Goal: Information Seeking & Learning: Find specific fact

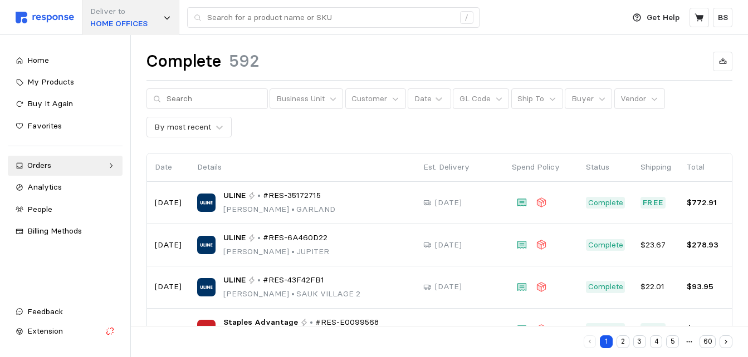
click at [154, 19] on div "Deliver to HOME OFFICES" at bounding box center [130, 17] width 97 height 35
type input "3000"
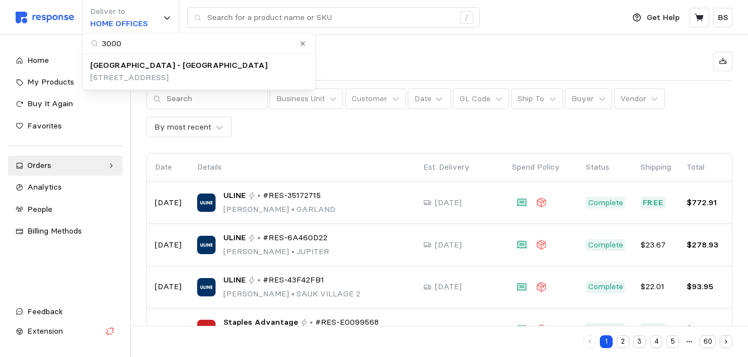
click at [193, 70] on div "[GEOGRAPHIC_DATA] - [GEOGRAPHIC_DATA]" at bounding box center [178, 66] width 177 height 12
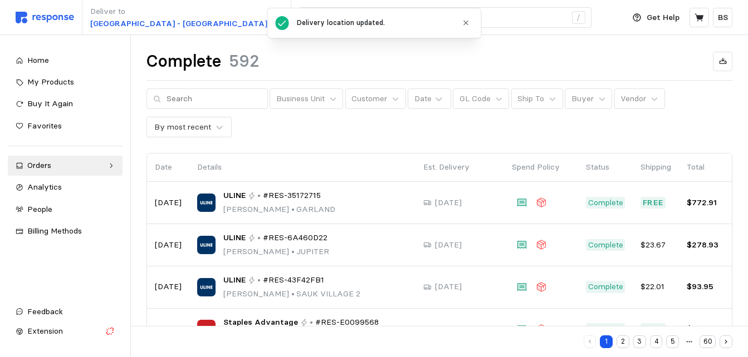
drag, startPoint x: 463, startPoint y: 24, endPoint x: 428, endPoint y: 49, distance: 43.1
click at [462, 24] on icon "button" at bounding box center [466, 23] width 8 height 8
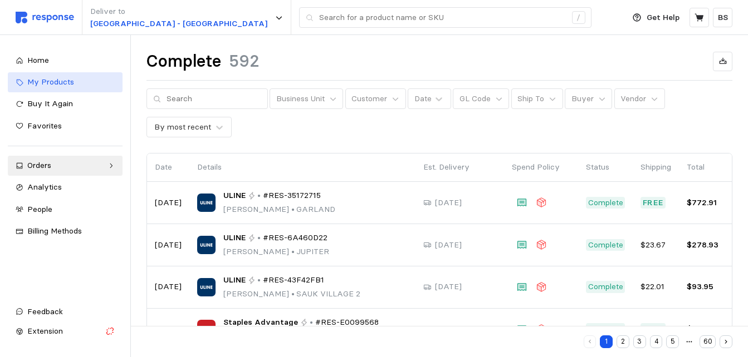
click at [42, 79] on span "My Products" at bounding box center [50, 82] width 47 height 10
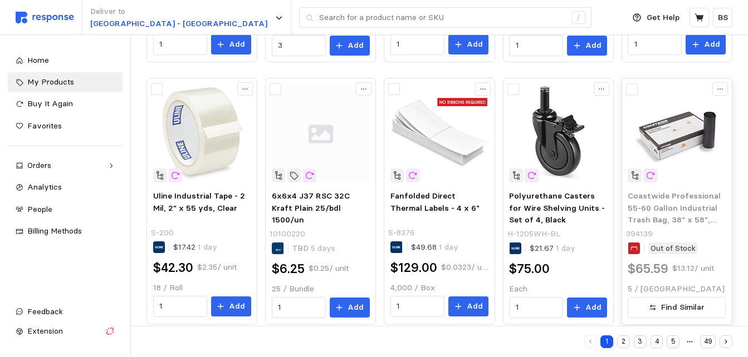
scroll to position [586, 0]
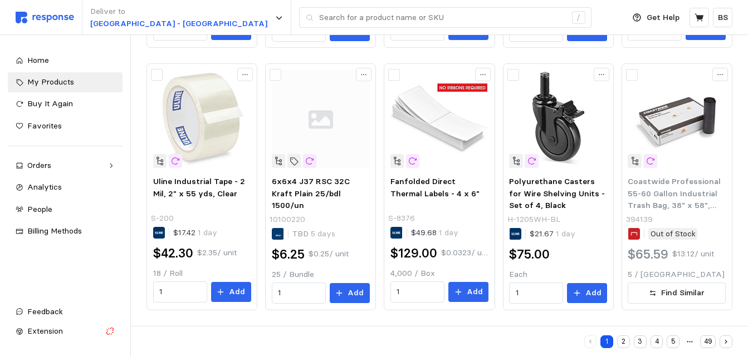
click at [623, 339] on button "2" at bounding box center [623, 342] width 13 height 13
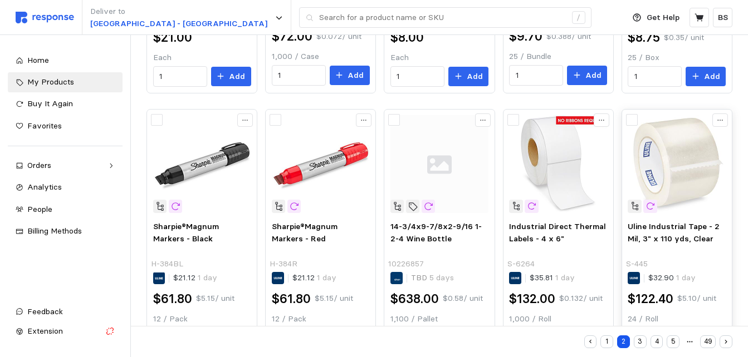
scroll to position [334, 0]
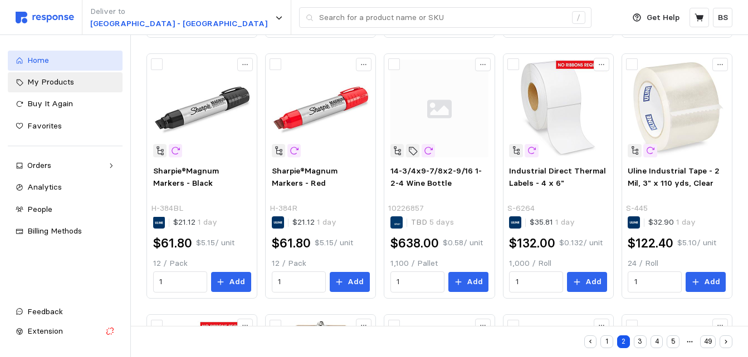
click at [45, 63] on span "Home" at bounding box center [38, 60] width 22 height 10
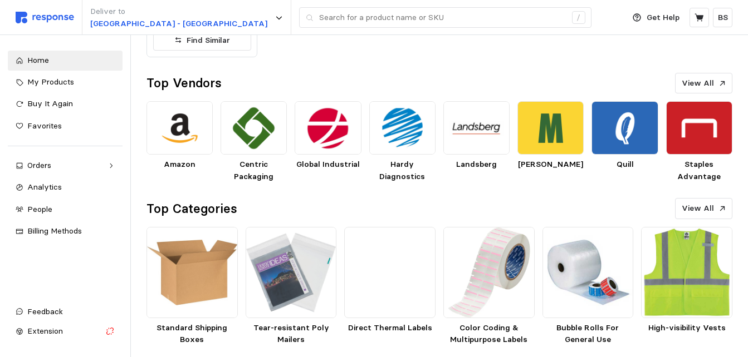
scroll to position [585, 0]
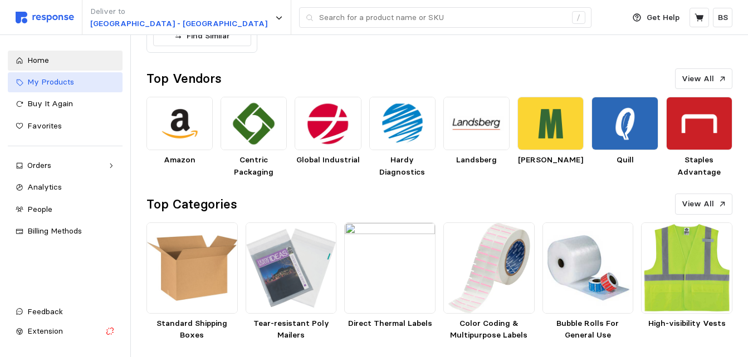
click at [52, 88] on div "My Products" at bounding box center [70, 82] width 87 height 12
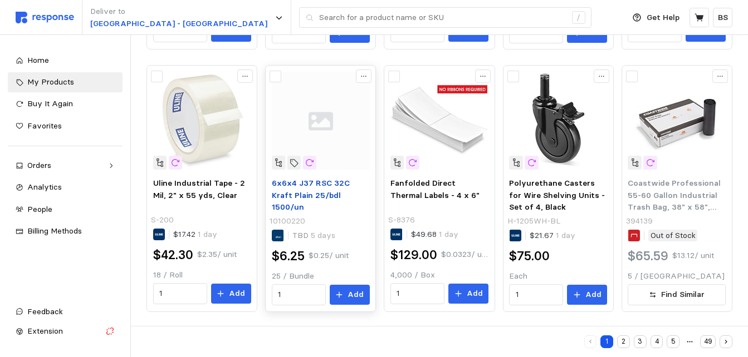
scroll to position [586, 0]
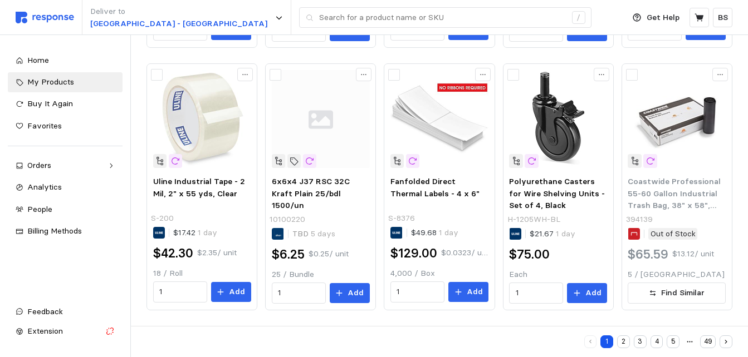
click at [626, 338] on button "2" at bounding box center [623, 342] width 13 height 13
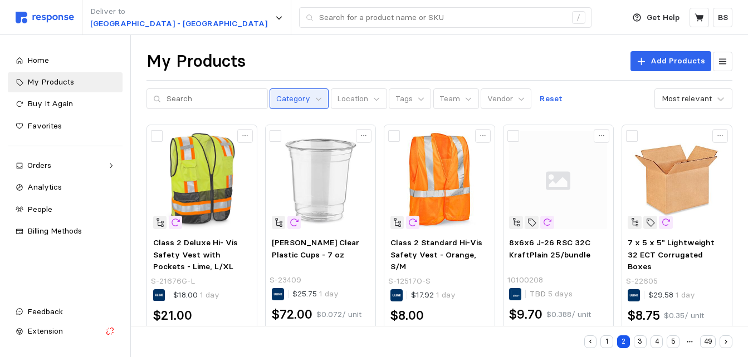
click at [298, 100] on p "Category" at bounding box center [293, 99] width 34 height 12
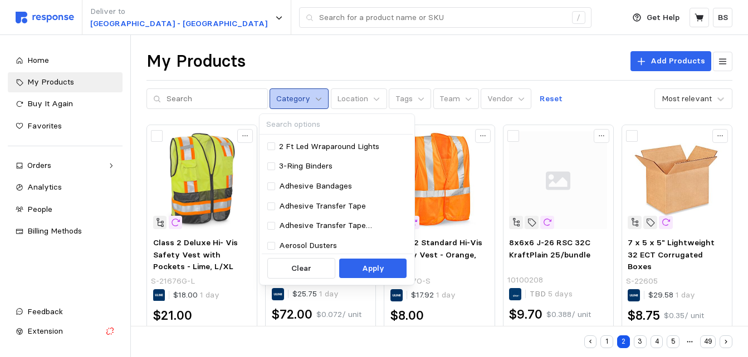
click at [315, 96] on icon at bounding box center [319, 99] width 8 height 8
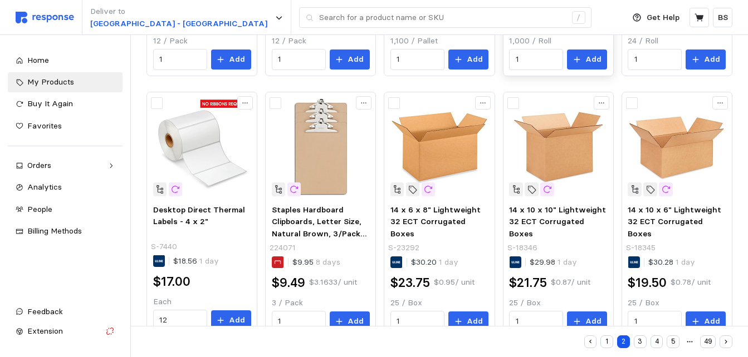
scroll to position [585, 0]
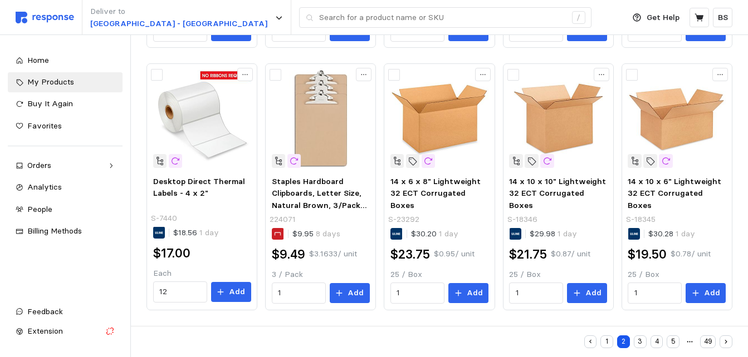
click at [641, 342] on button "3" at bounding box center [640, 342] width 13 height 13
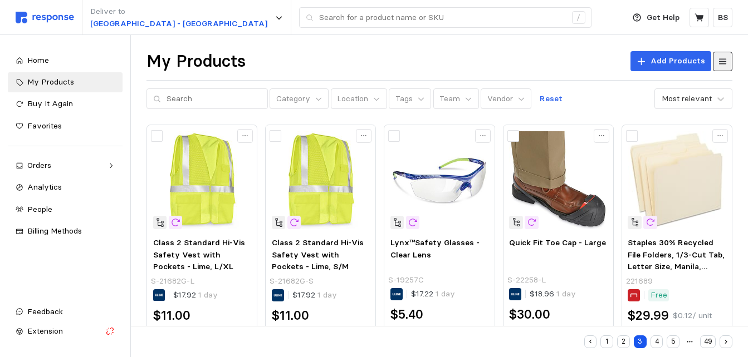
click at [714, 63] on button at bounding box center [722, 61] width 19 height 19
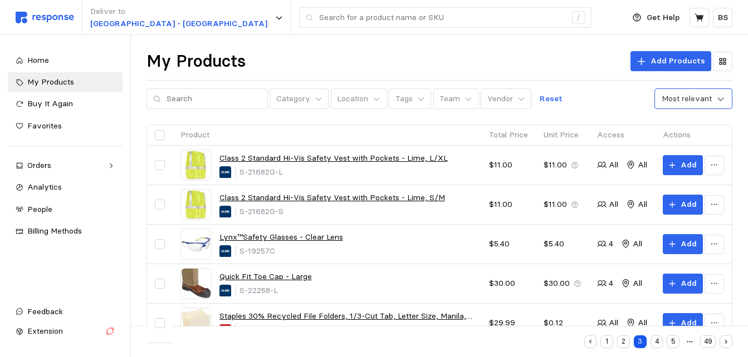
click at [718, 99] on icon at bounding box center [720, 99] width 11 height 11
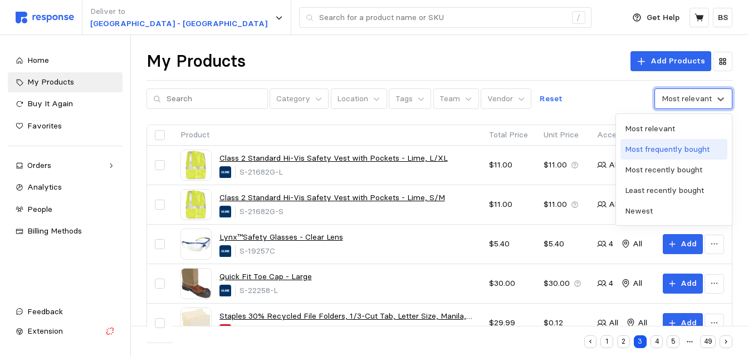
click at [673, 152] on div "Most frequently bought" at bounding box center [673, 149] width 107 height 21
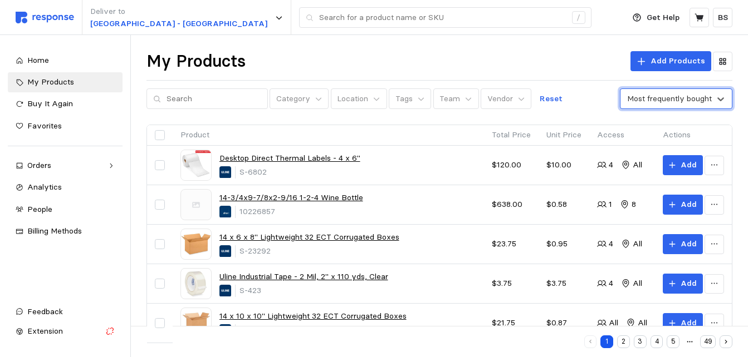
click at [707, 97] on div "Most frequently bought" at bounding box center [669, 99] width 85 height 12
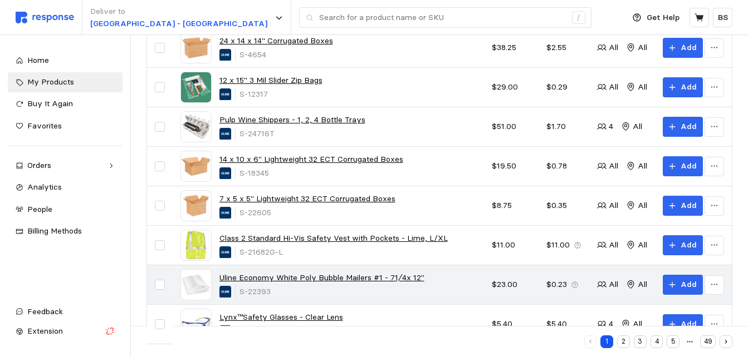
scroll to position [428, 0]
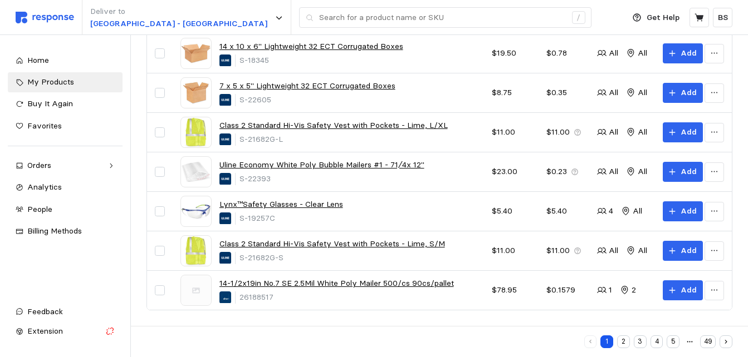
click at [625, 341] on button "2" at bounding box center [623, 342] width 13 height 13
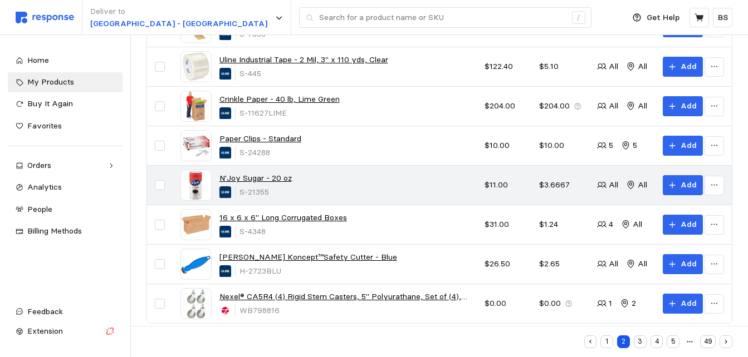
scroll to position [428, 0]
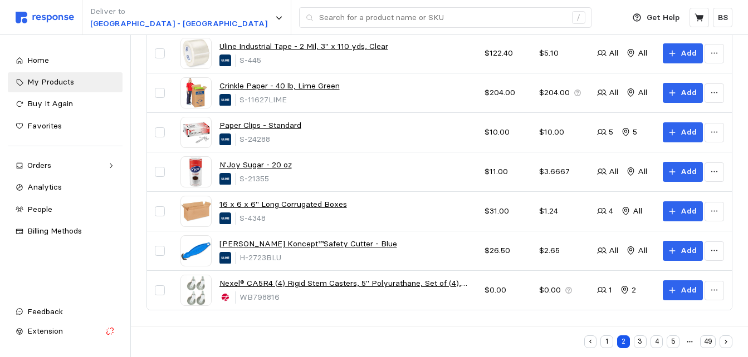
click at [640, 342] on button "3" at bounding box center [640, 342] width 13 height 13
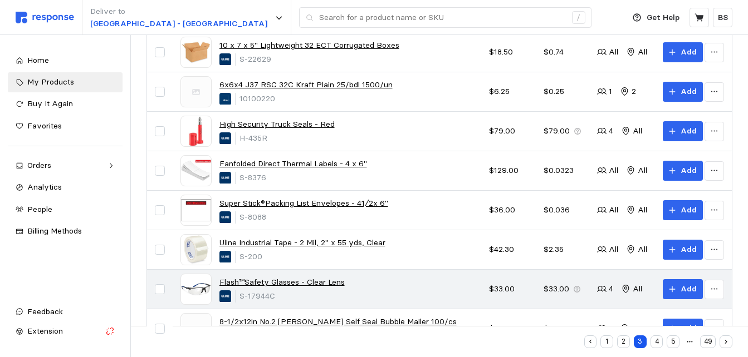
scroll to position [428, 0]
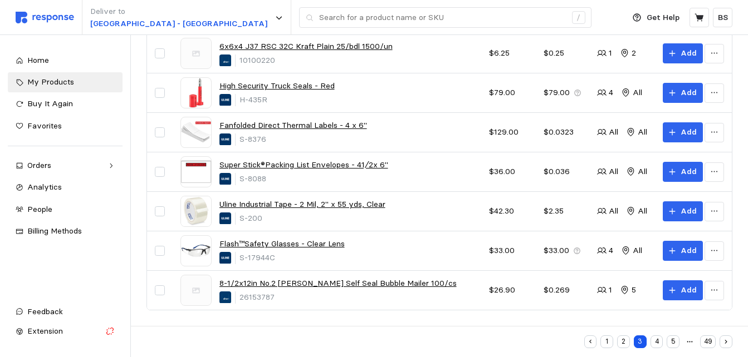
click at [653, 339] on button "4" at bounding box center [656, 342] width 13 height 13
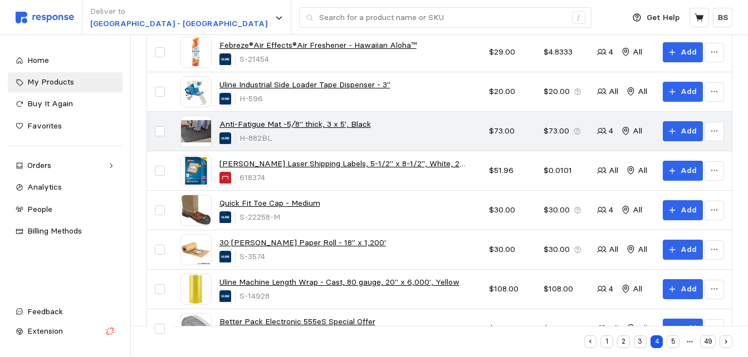
scroll to position [428, 0]
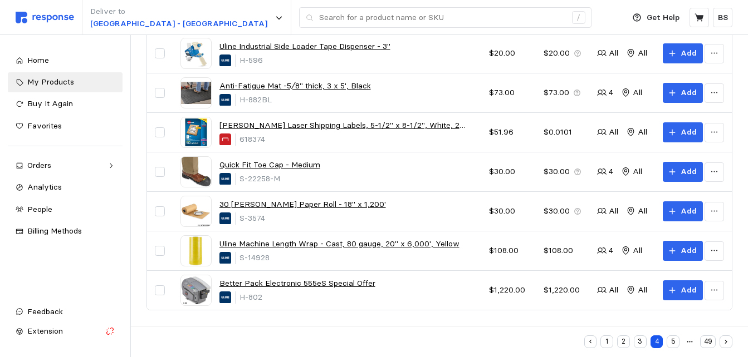
click at [673, 340] on button "5" at bounding box center [672, 342] width 13 height 13
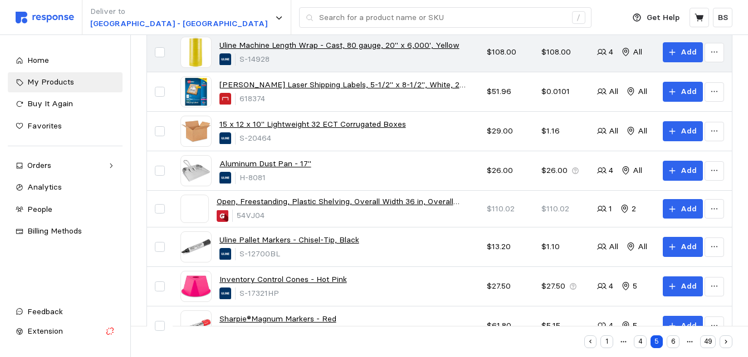
scroll to position [428, 0]
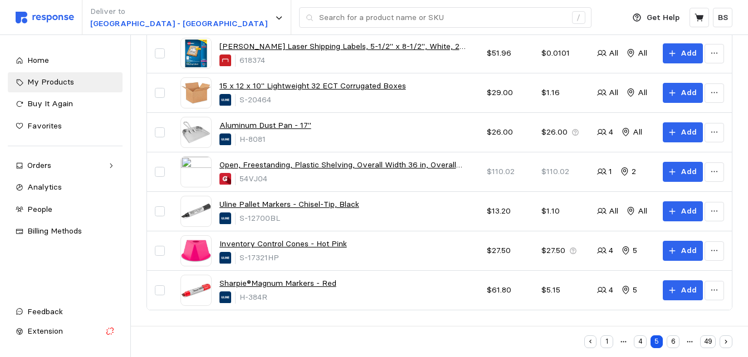
click at [675, 342] on button "6" at bounding box center [672, 342] width 13 height 13
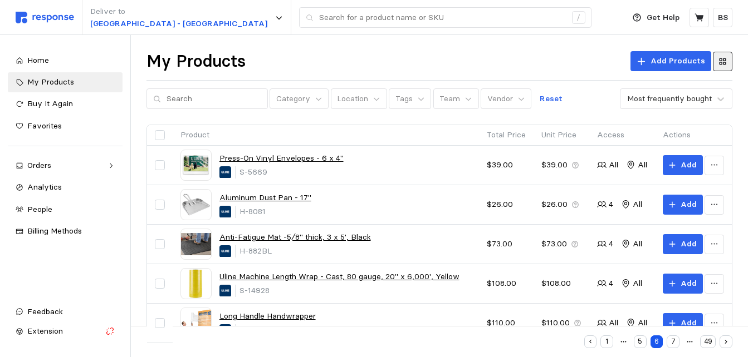
click at [728, 60] on button at bounding box center [722, 61] width 19 height 19
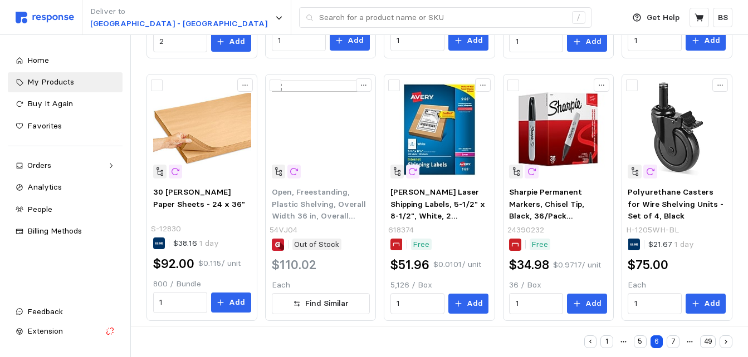
scroll to position [586, 0]
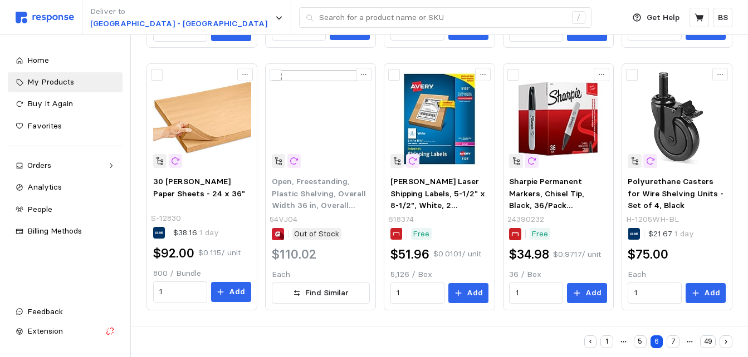
click at [678, 342] on button "7" at bounding box center [672, 342] width 13 height 13
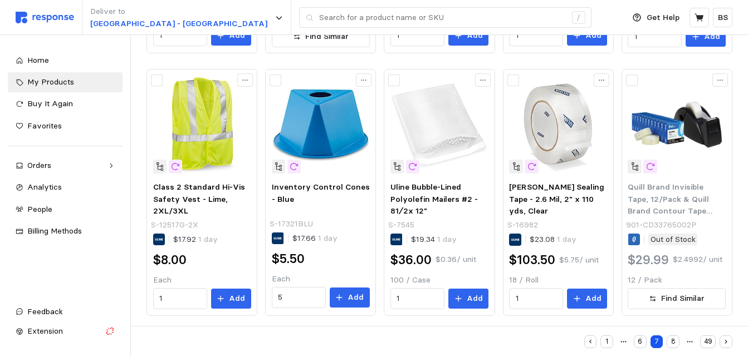
scroll to position [586, 0]
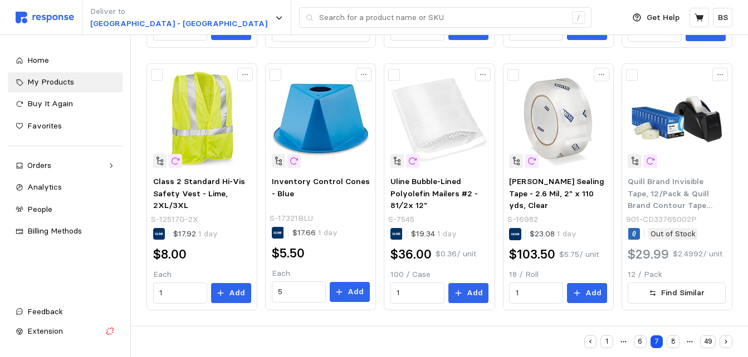
click at [675, 341] on button "8" at bounding box center [672, 342] width 13 height 13
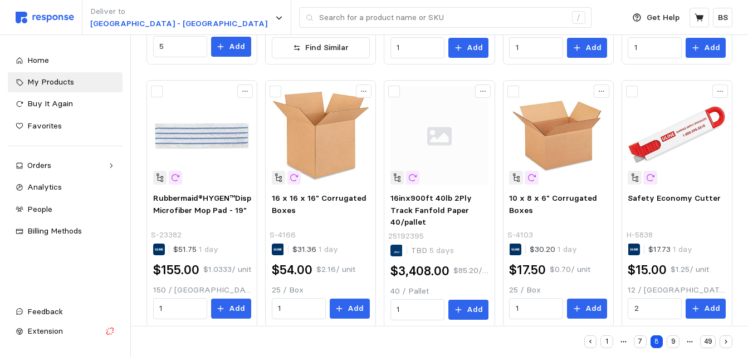
scroll to position [586, 0]
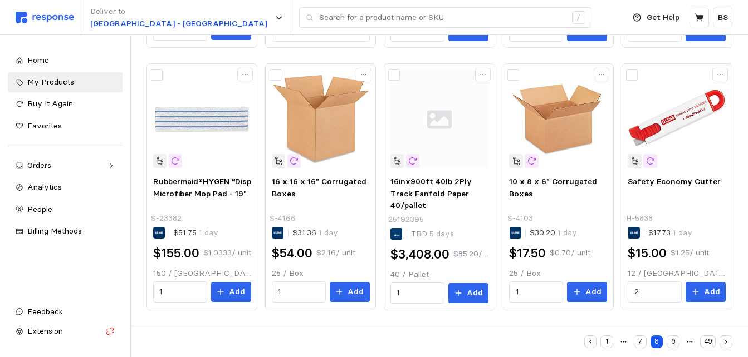
click at [674, 342] on button "9" at bounding box center [672, 342] width 13 height 13
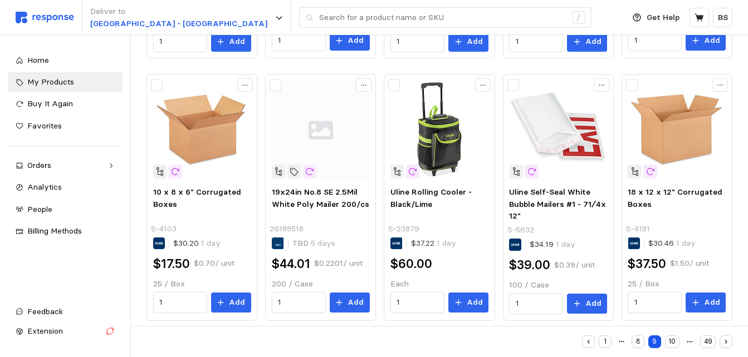
scroll to position [586, 0]
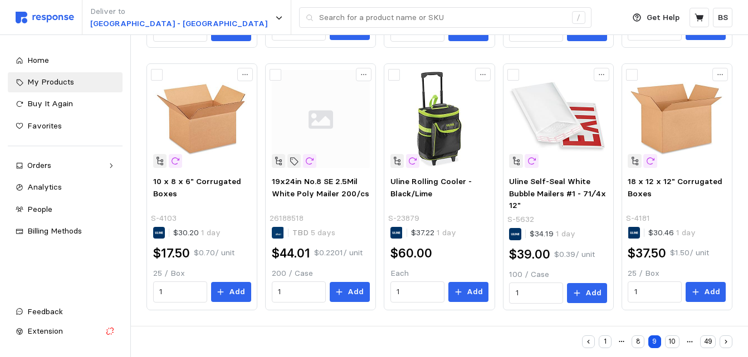
click at [675, 343] on button "10" at bounding box center [672, 342] width 14 height 13
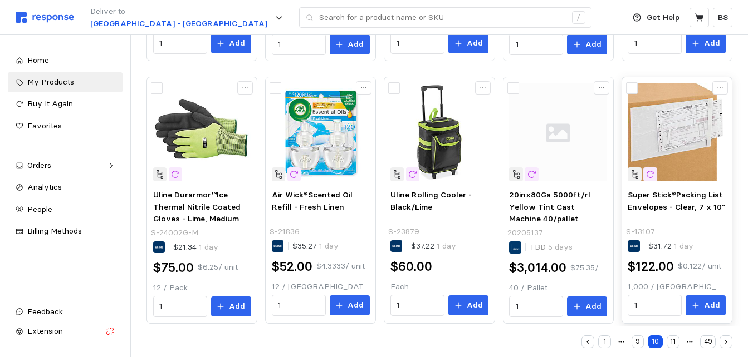
scroll to position [586, 0]
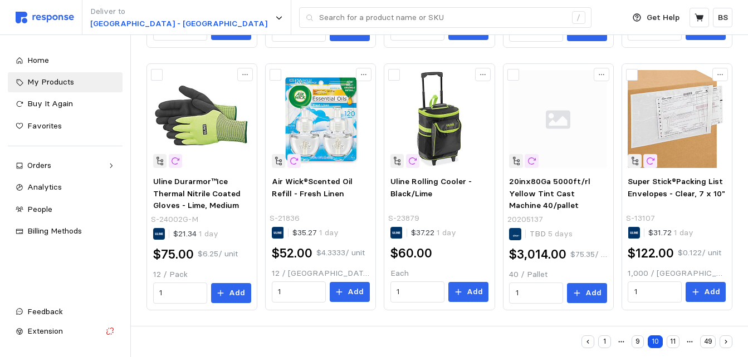
click at [678, 342] on button "11" at bounding box center [672, 342] width 13 height 13
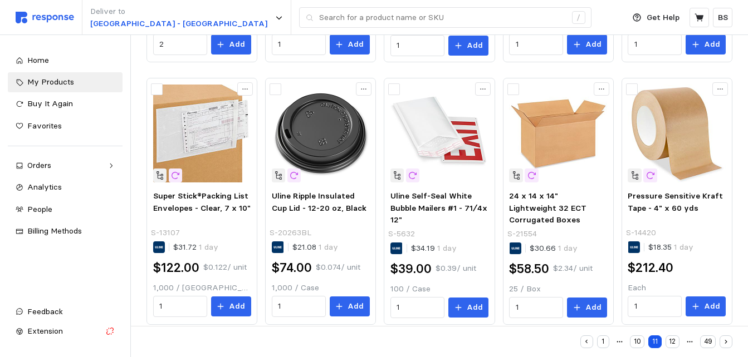
scroll to position [586, 0]
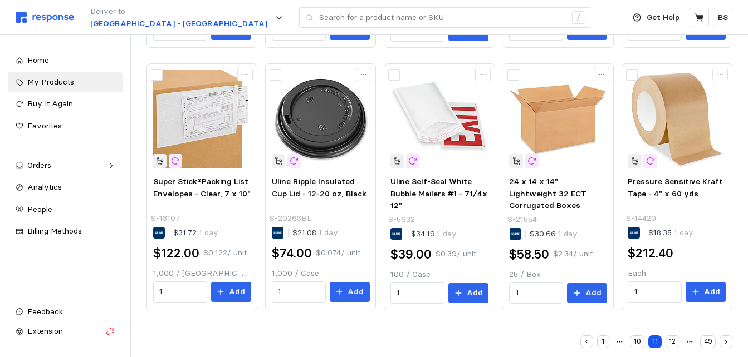
click at [675, 339] on button "12" at bounding box center [672, 342] width 14 height 13
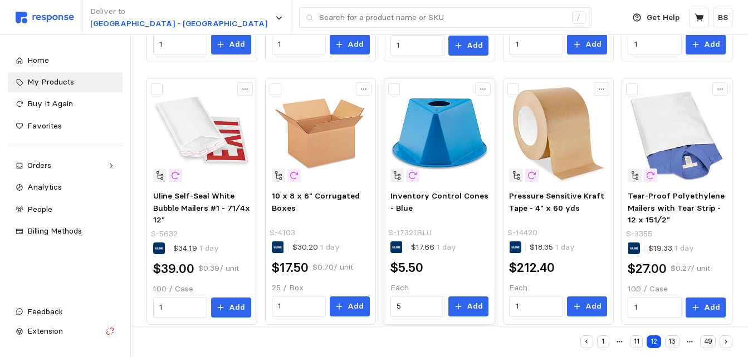
scroll to position [586, 0]
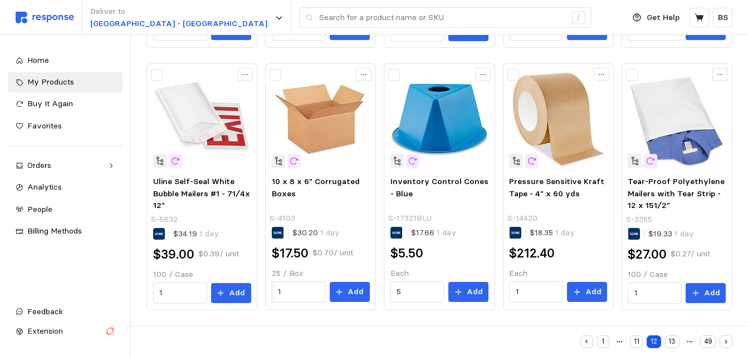
click at [669, 342] on button "13" at bounding box center [672, 342] width 14 height 13
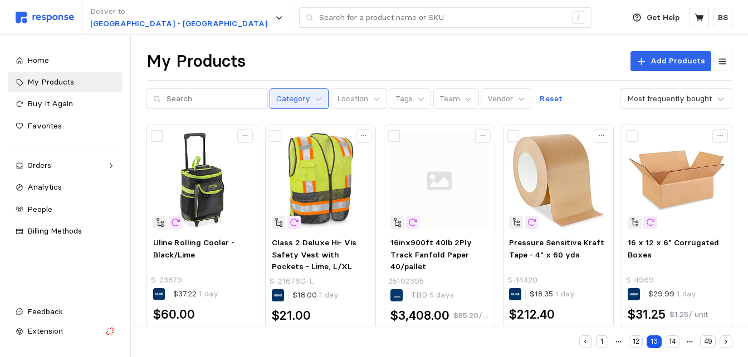
drag, startPoint x: 288, startPoint y: 101, endPoint x: 284, endPoint y: 107, distance: 6.8
click at [288, 102] on p "Category" at bounding box center [293, 99] width 34 height 12
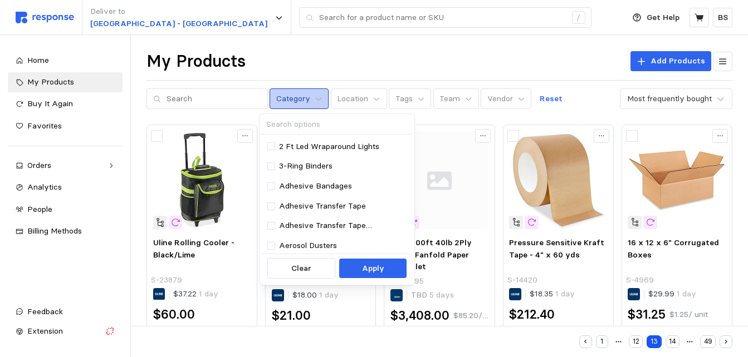
click at [296, 99] on p "Category" at bounding box center [293, 99] width 34 height 12
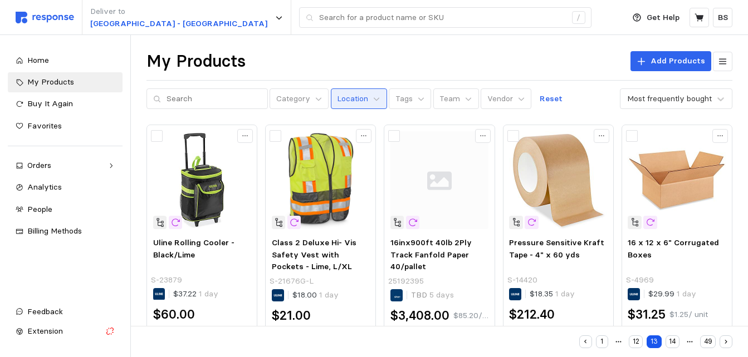
click at [353, 99] on p "Location" at bounding box center [352, 99] width 31 height 12
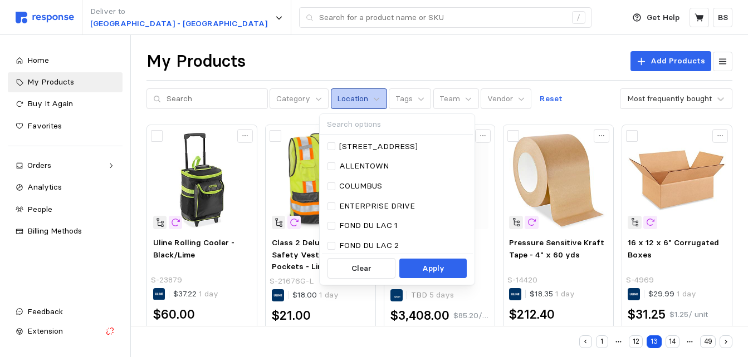
click at [353, 99] on p "Location" at bounding box center [352, 99] width 31 height 12
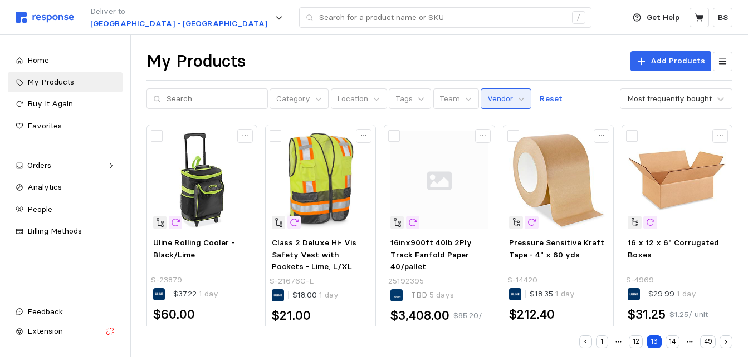
click at [487, 99] on p "Vendor" at bounding box center [500, 99] width 26 height 12
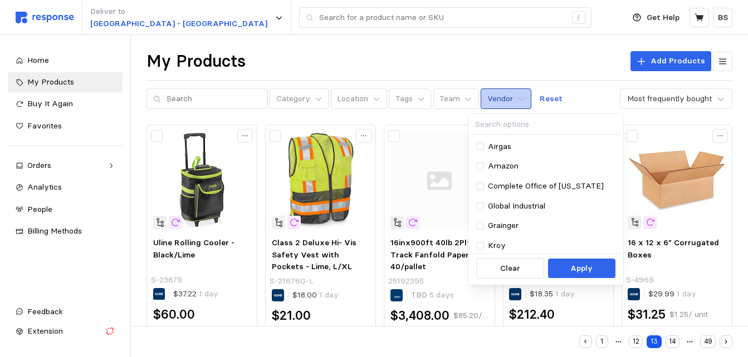
click at [487, 99] on p "Vendor" at bounding box center [500, 99] width 26 height 12
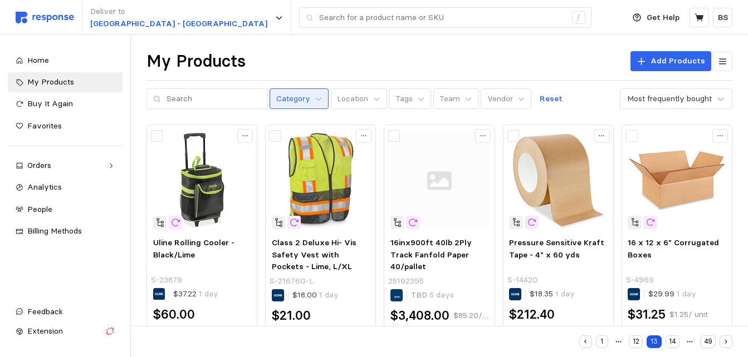
click at [290, 102] on p "Category" at bounding box center [293, 99] width 34 height 12
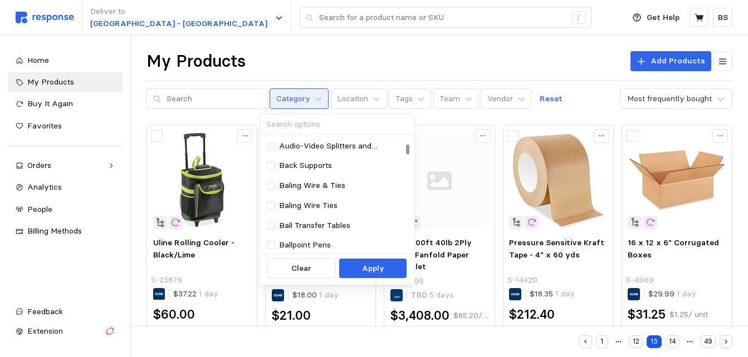
scroll to position [612, 0]
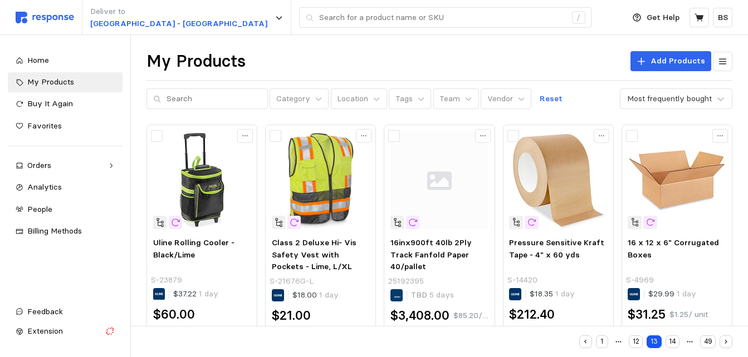
click at [585, 107] on div "Category Location Tags Team Vendor Reset Most frequently bought" at bounding box center [439, 99] width 586 height 21
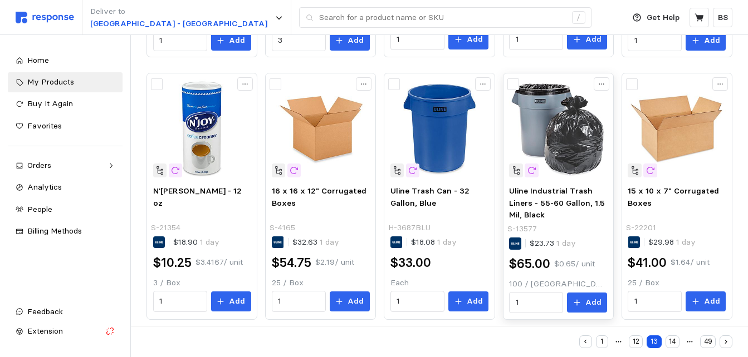
scroll to position [586, 0]
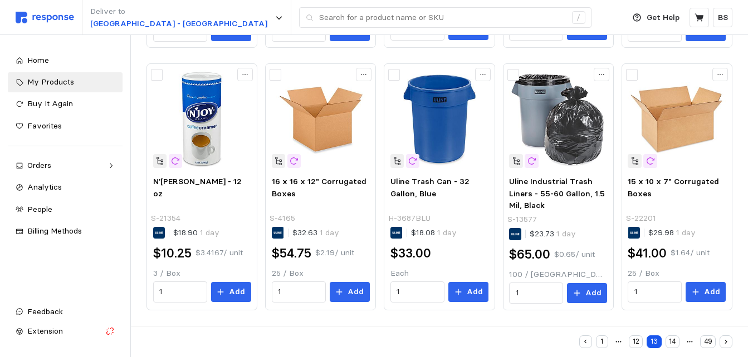
click at [668, 344] on button "14" at bounding box center [672, 342] width 14 height 13
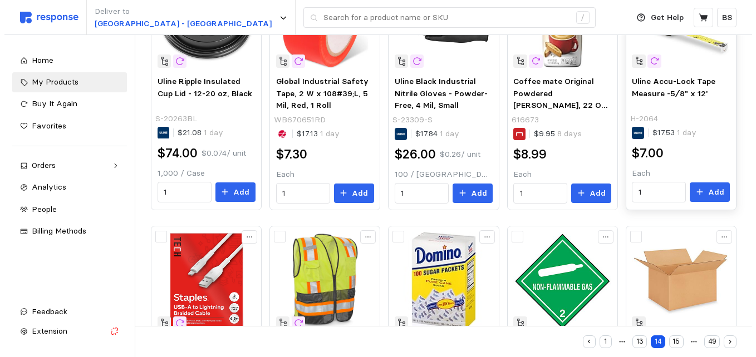
scroll to position [167, 0]
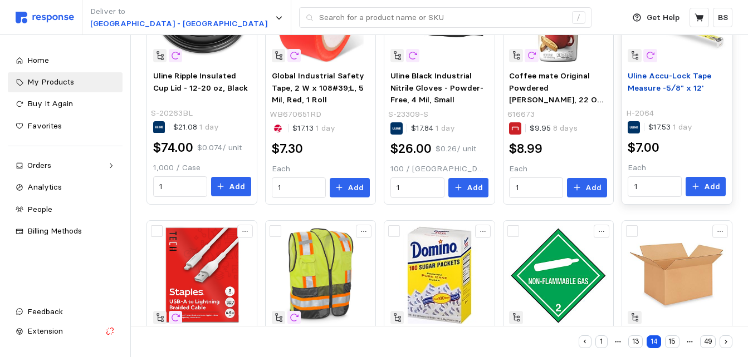
click at [706, 81] on p "Uline Accu-Lock Tape Measure -5⁄8" x 12'" at bounding box center [677, 87] width 98 height 35
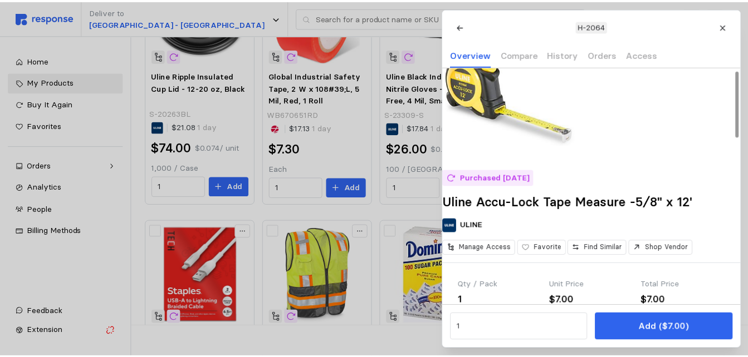
scroll to position [111, 0]
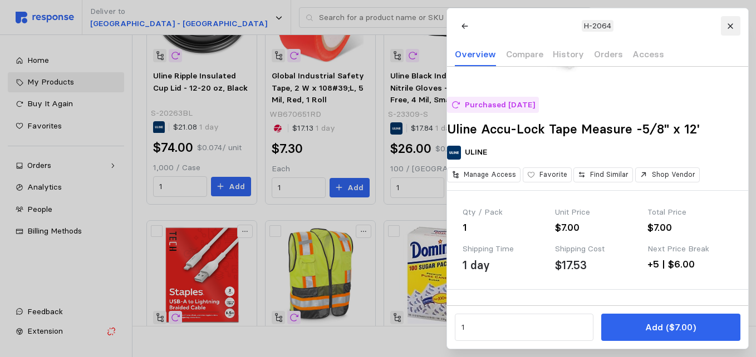
click at [731, 26] on icon at bounding box center [730, 25] width 5 height 5
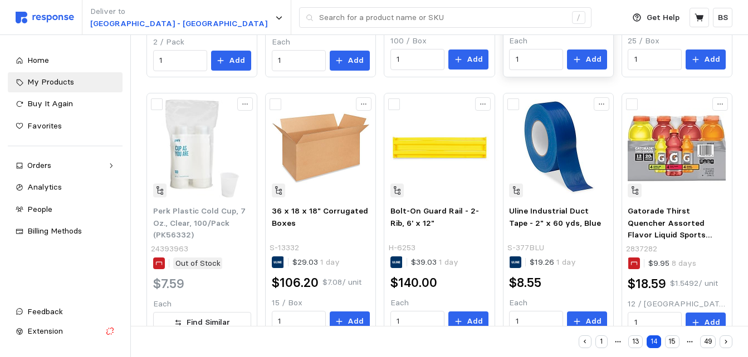
scroll to position [586, 0]
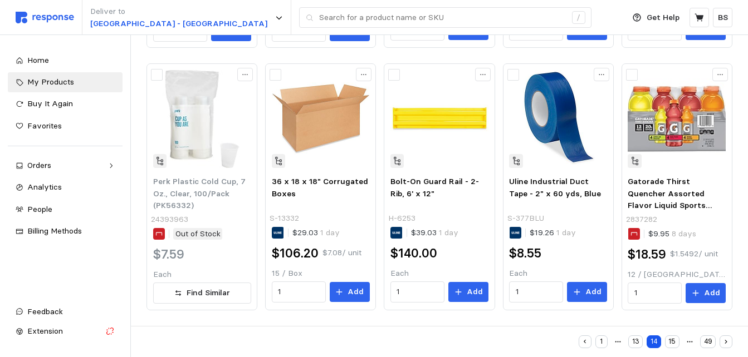
click at [668, 342] on button "15" at bounding box center [672, 342] width 14 height 13
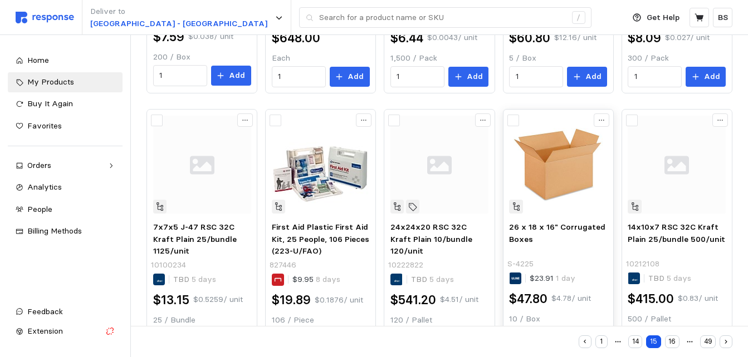
scroll to position [586, 0]
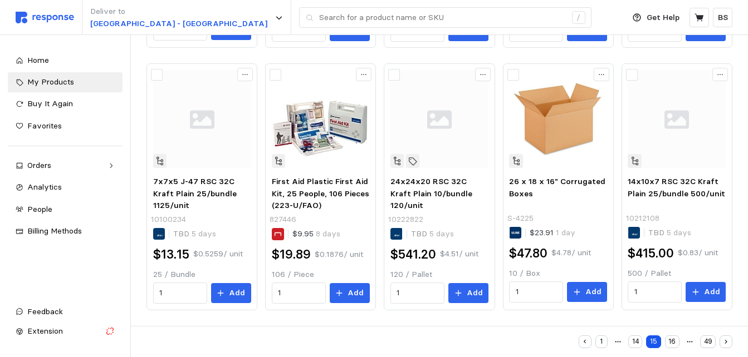
click at [671, 339] on button "16" at bounding box center [672, 342] width 14 height 13
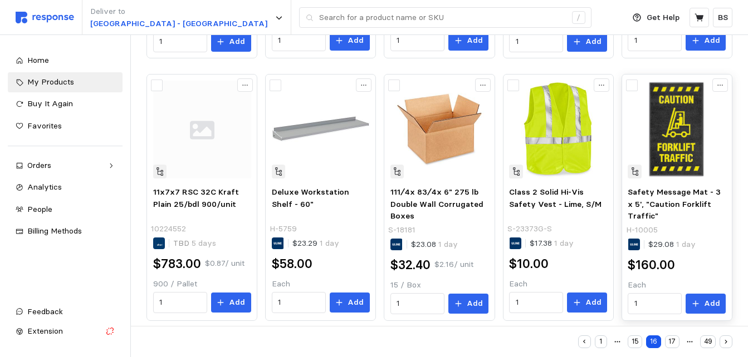
scroll to position [586, 0]
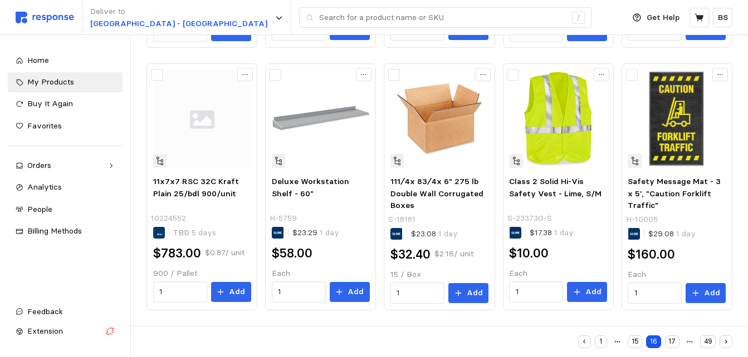
click at [671, 343] on button "17" at bounding box center [672, 342] width 14 height 13
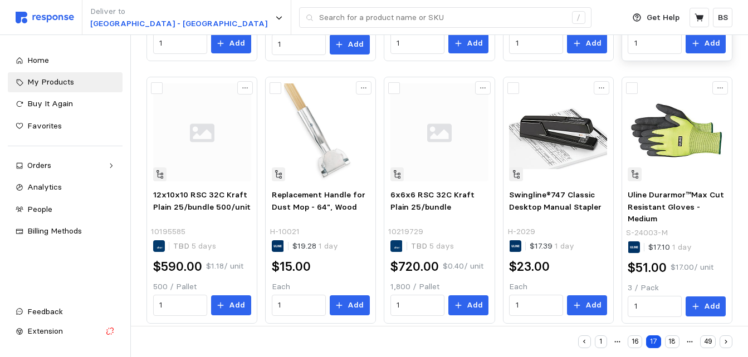
scroll to position [586, 0]
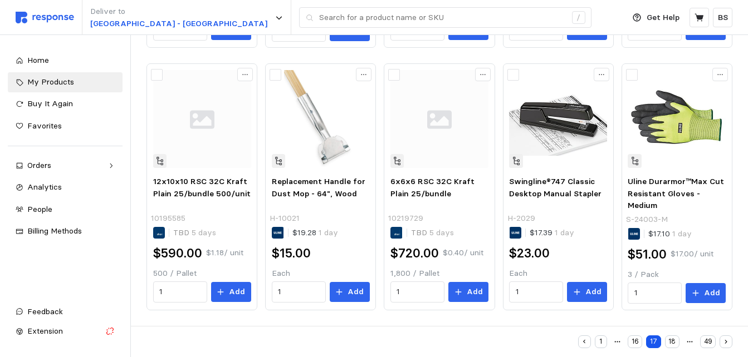
click at [677, 340] on button "18" at bounding box center [672, 342] width 14 height 13
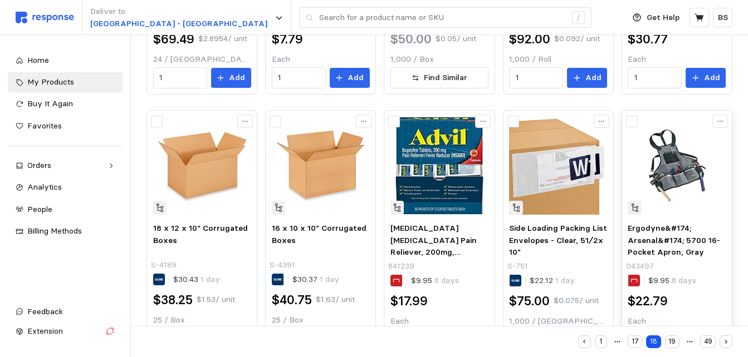
scroll to position [586, 0]
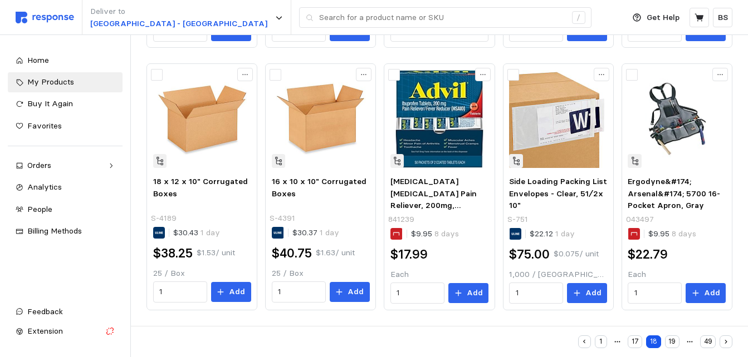
click at [666, 339] on button "19" at bounding box center [672, 342] width 14 height 13
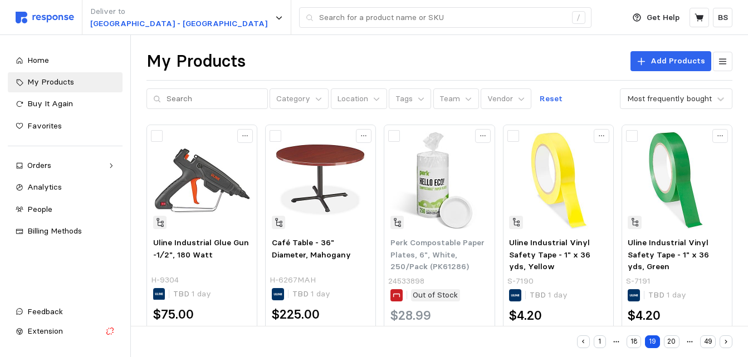
click at [729, 344] on button "button" at bounding box center [725, 342] width 13 height 13
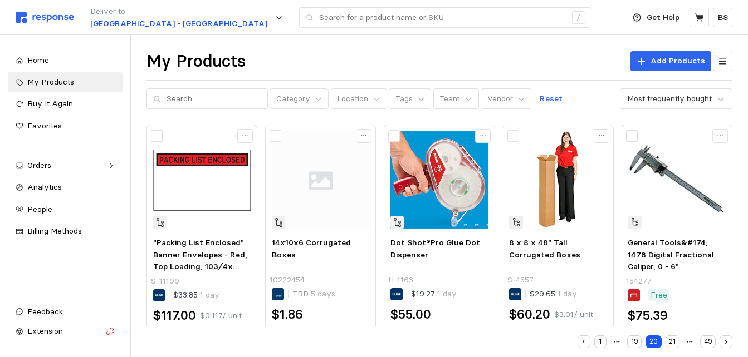
click at [711, 343] on button "49" at bounding box center [708, 342] width 16 height 13
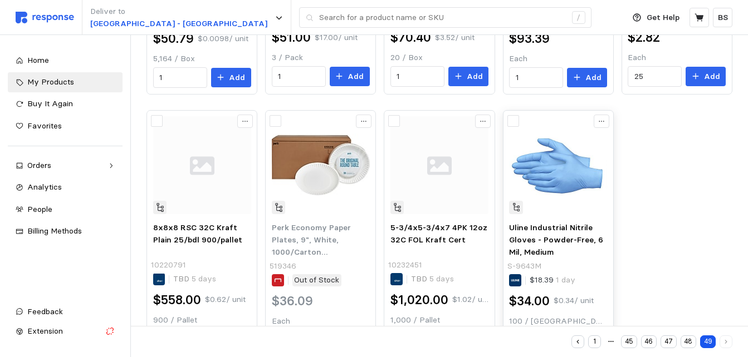
scroll to position [323, 0]
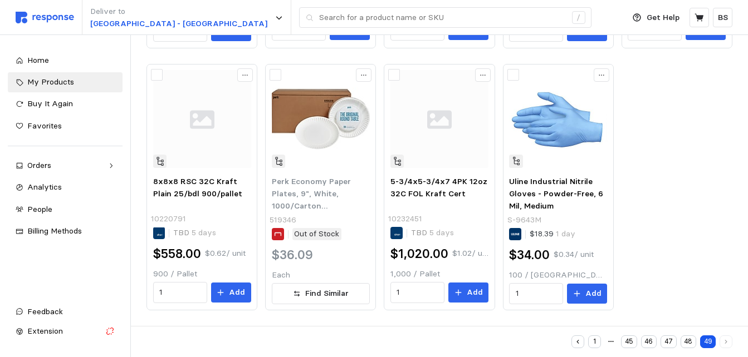
click at [688, 344] on button "48" at bounding box center [688, 342] width 16 height 13
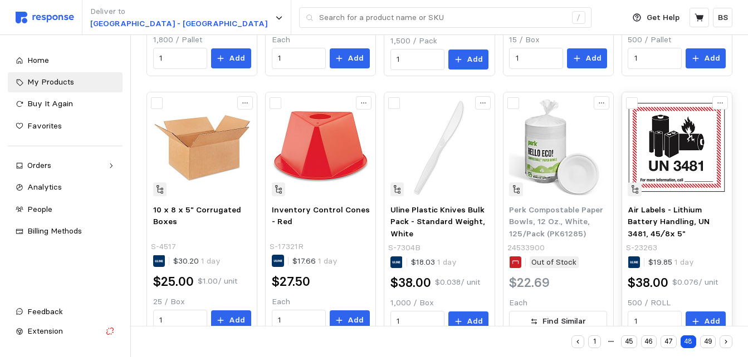
scroll to position [585, 0]
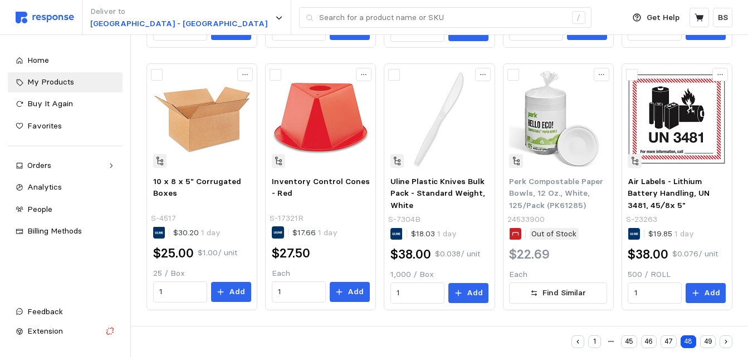
click at [674, 339] on button "47" at bounding box center [668, 342] width 16 height 13
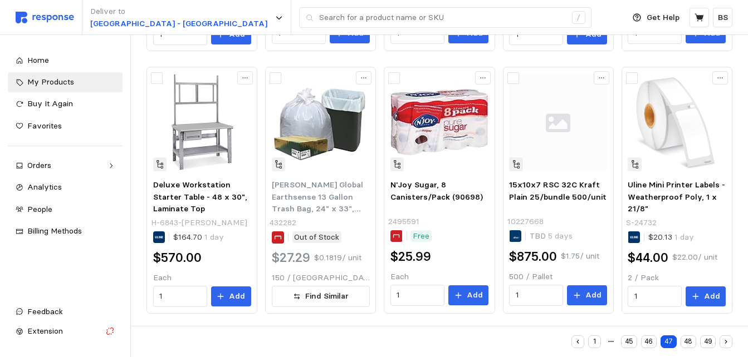
scroll to position [586, 0]
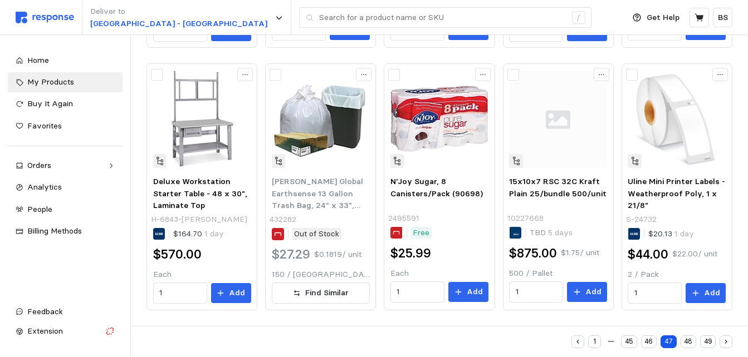
click at [653, 340] on button "46" at bounding box center [649, 342] width 16 height 13
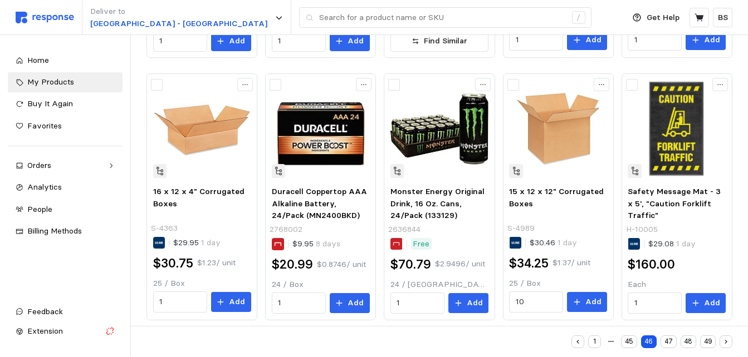
scroll to position [586, 0]
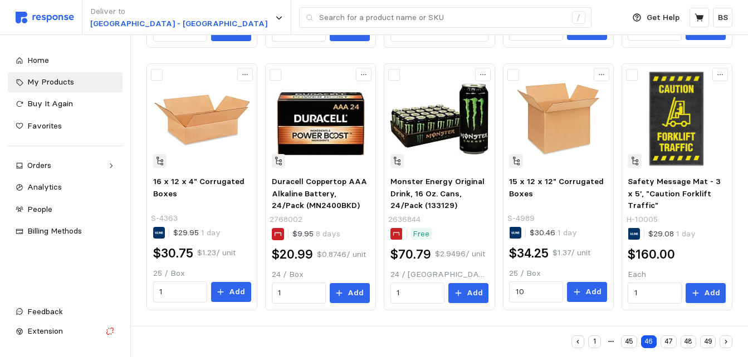
click at [633, 341] on button "45" at bounding box center [629, 342] width 16 height 13
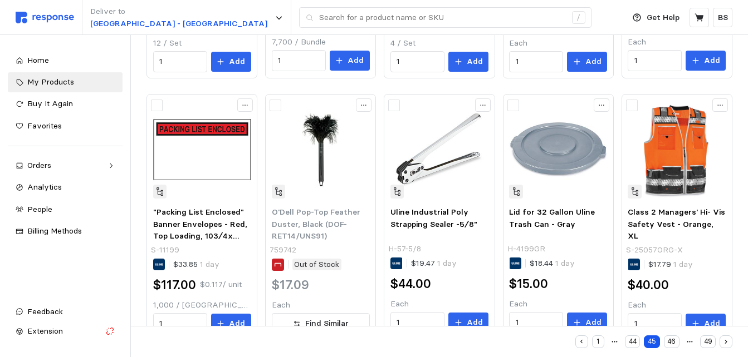
scroll to position [586, 0]
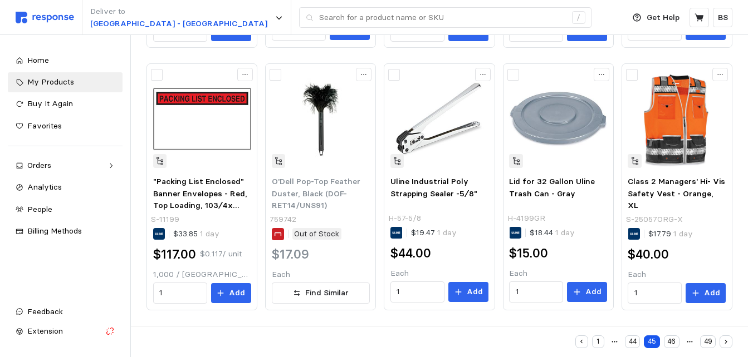
click at [635, 340] on button "44" at bounding box center [632, 342] width 15 height 13
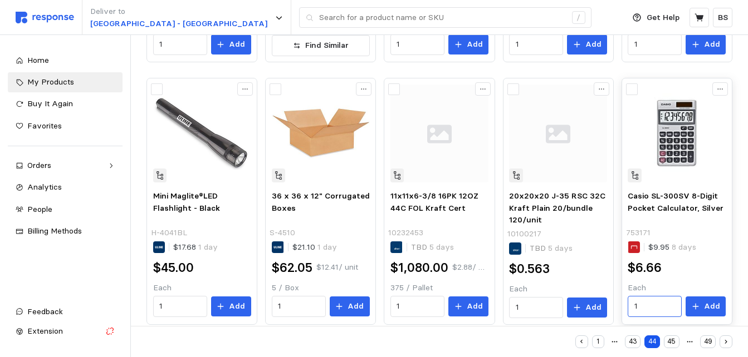
scroll to position [586, 0]
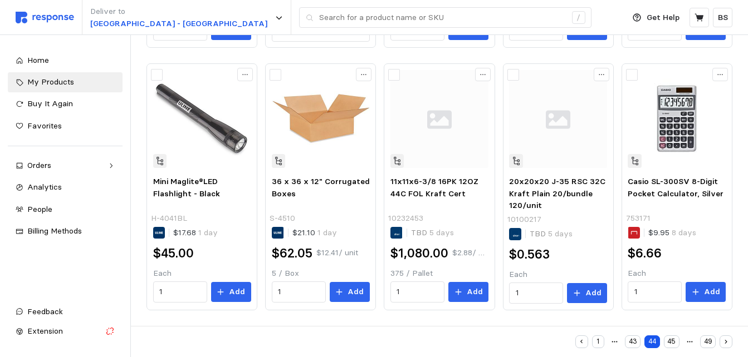
click at [634, 340] on button "43" at bounding box center [633, 342] width 16 height 13
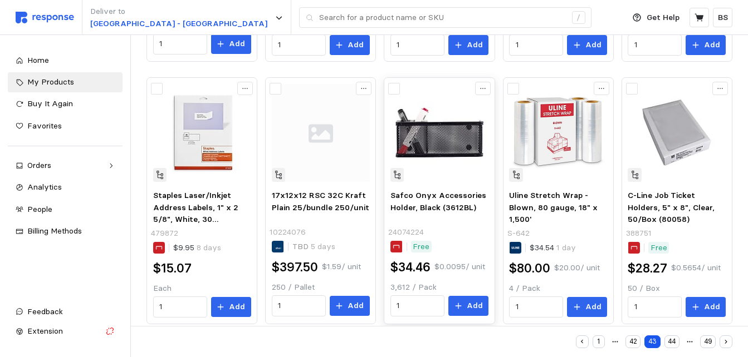
scroll to position [586, 0]
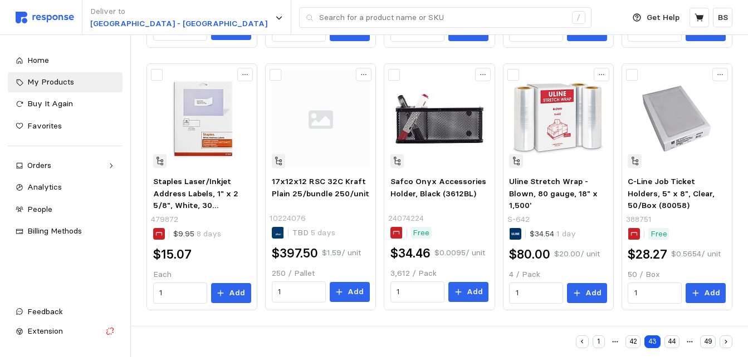
click at [634, 339] on button "42" at bounding box center [632, 342] width 15 height 13
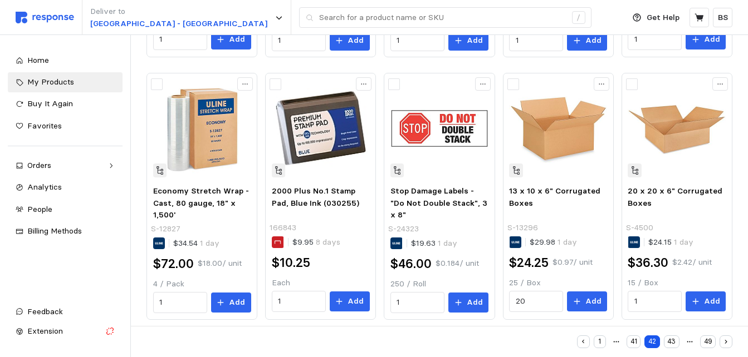
scroll to position [586, 0]
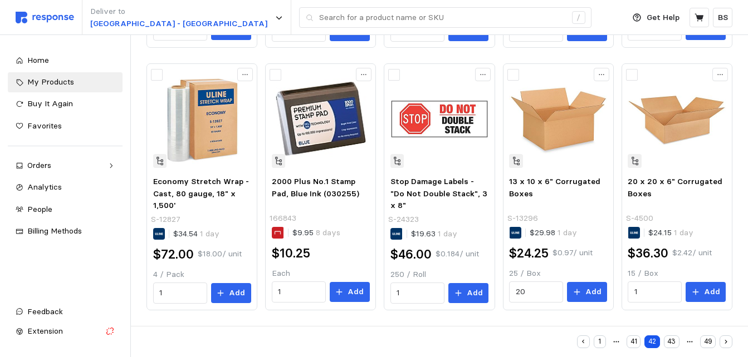
click at [634, 340] on button "41" at bounding box center [633, 342] width 14 height 13
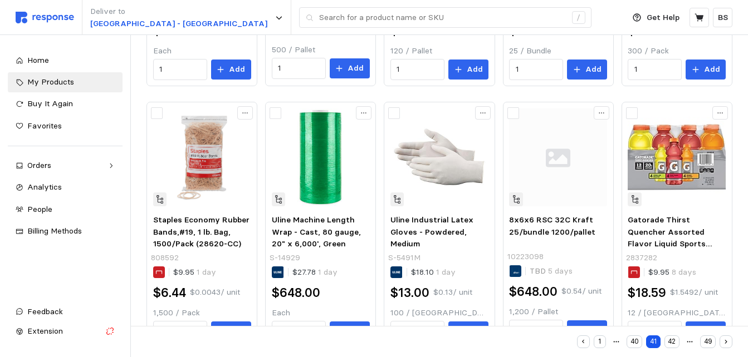
scroll to position [586, 0]
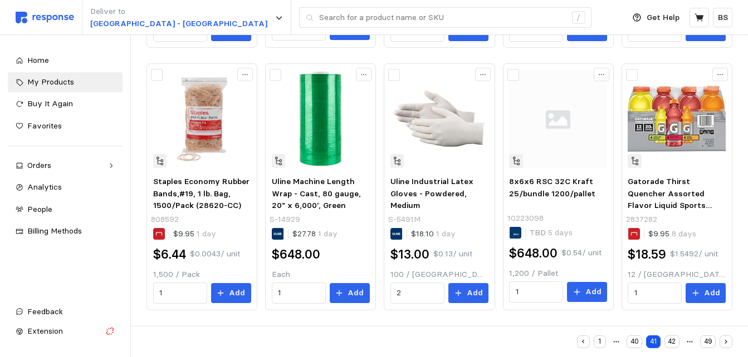
click at [634, 339] on button "40" at bounding box center [634, 342] width 16 height 13
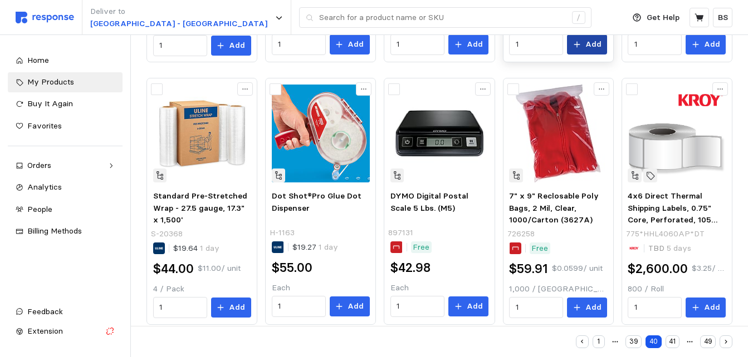
scroll to position [585, 0]
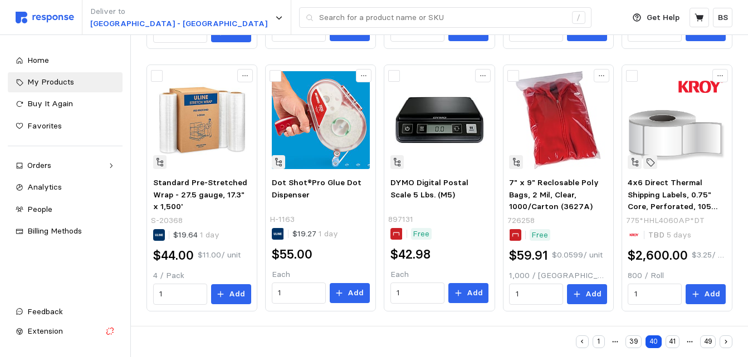
click at [633, 342] on button "39" at bounding box center [633, 342] width 16 height 13
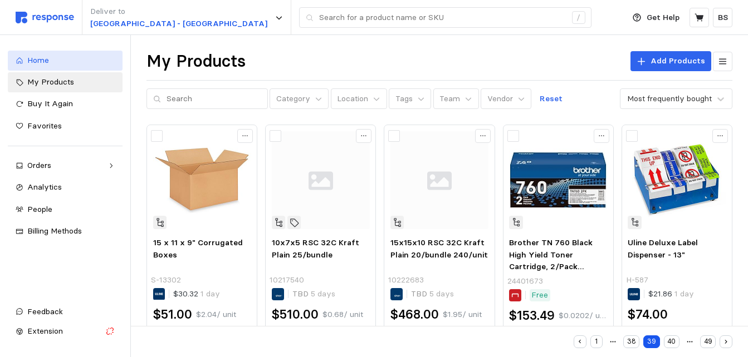
click at [62, 58] on div "Home" at bounding box center [70, 61] width 87 height 12
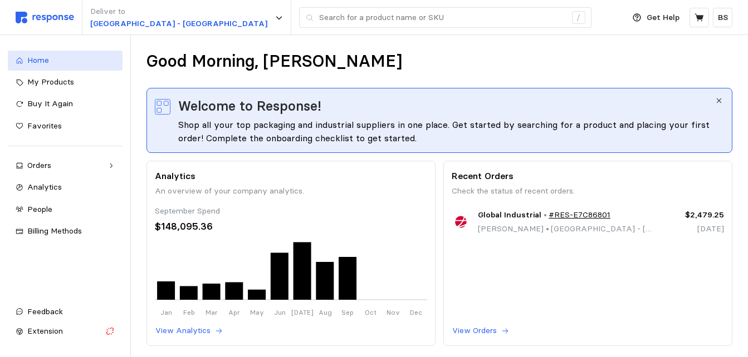
click at [67, 59] on div "Home" at bounding box center [70, 61] width 87 height 12
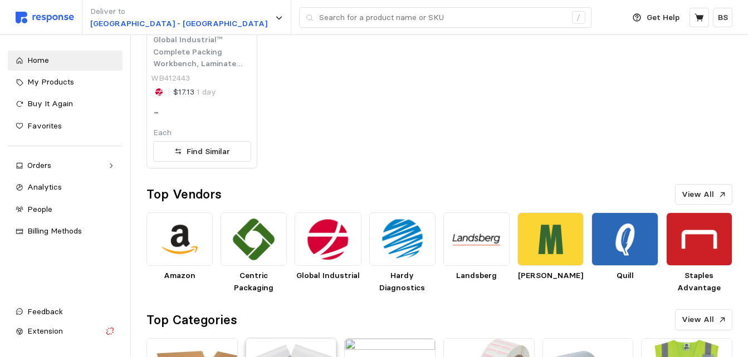
scroll to position [585, 0]
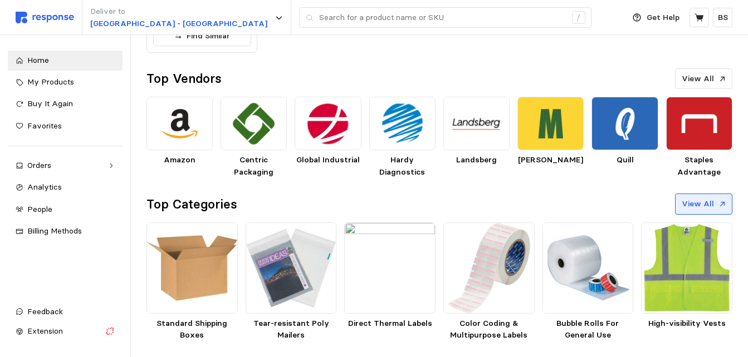
click at [687, 205] on p "View All" at bounding box center [698, 204] width 32 height 12
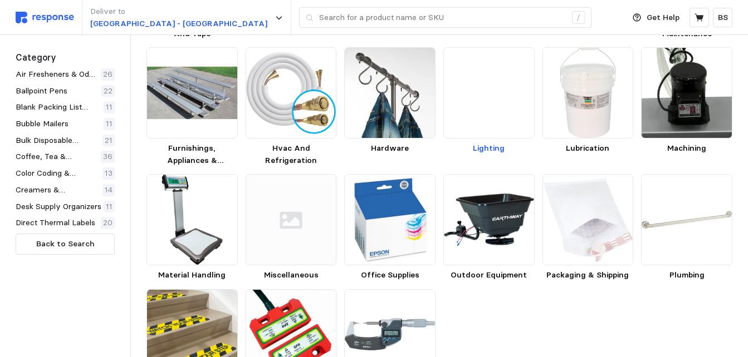
scroll to position [223, 0]
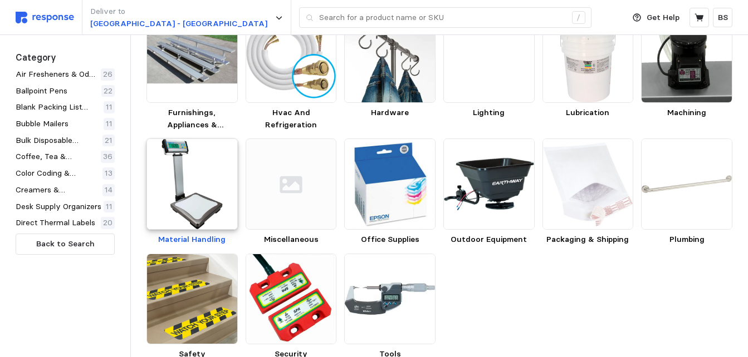
click at [201, 169] on img at bounding box center [191, 184] width 91 height 91
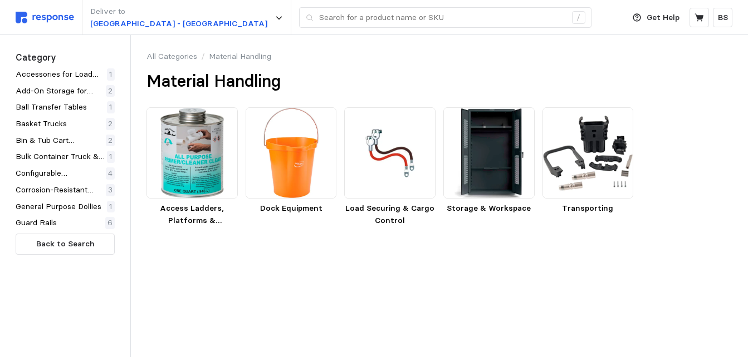
scroll to position [0, 0]
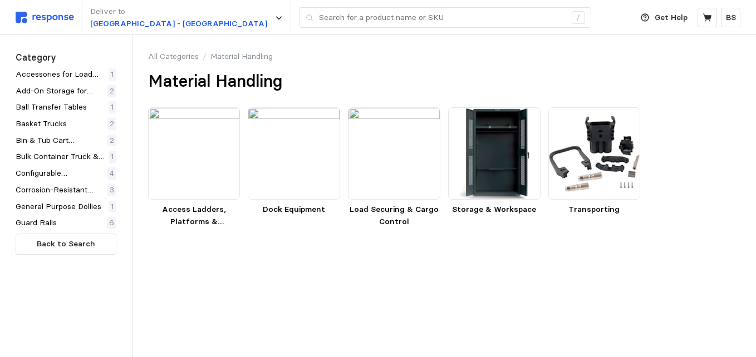
click at [184, 57] on link "All Categories" at bounding box center [173, 57] width 51 height 12
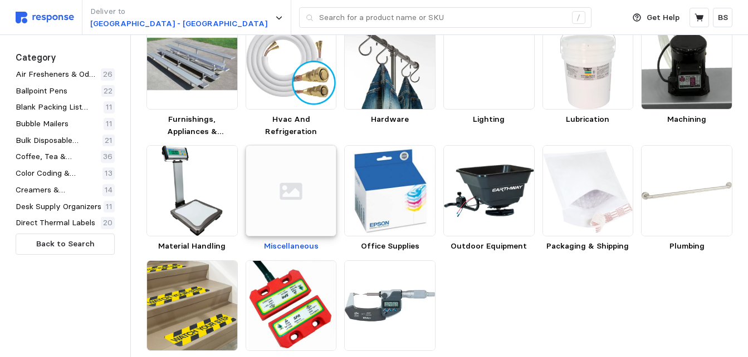
scroll to position [223, 0]
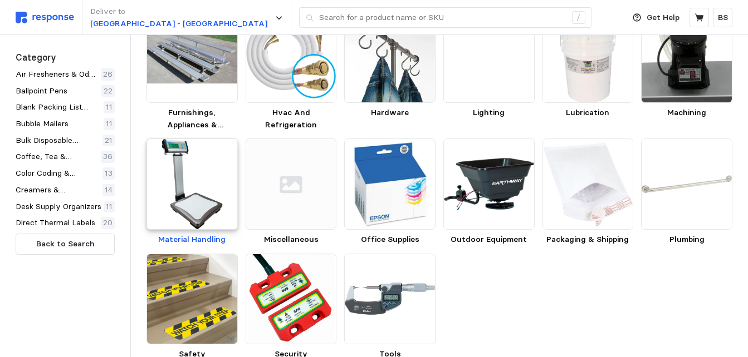
click at [173, 219] on img at bounding box center [191, 184] width 91 height 91
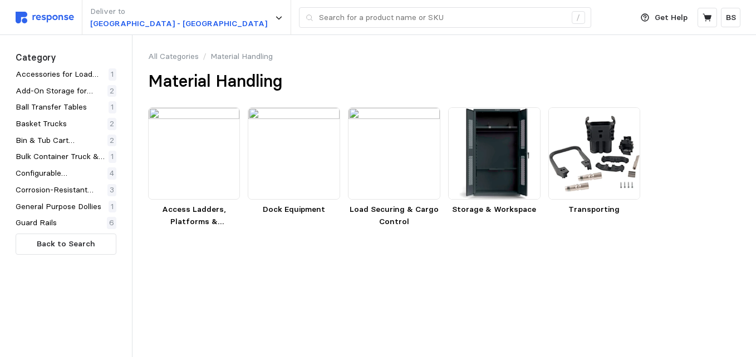
click at [165, 55] on link "All Categories" at bounding box center [173, 57] width 51 height 12
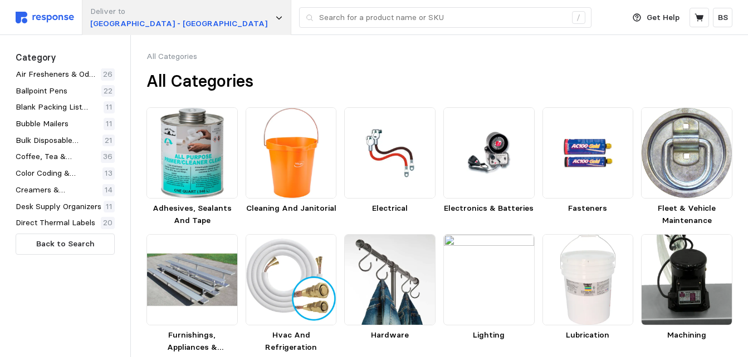
click at [275, 16] on icon at bounding box center [279, 18] width 8 height 8
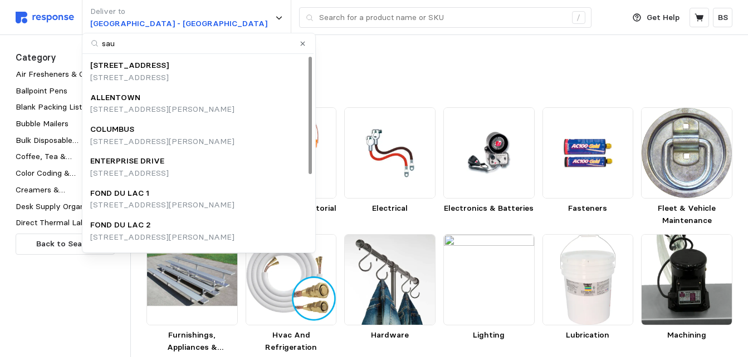
type input "sauk"
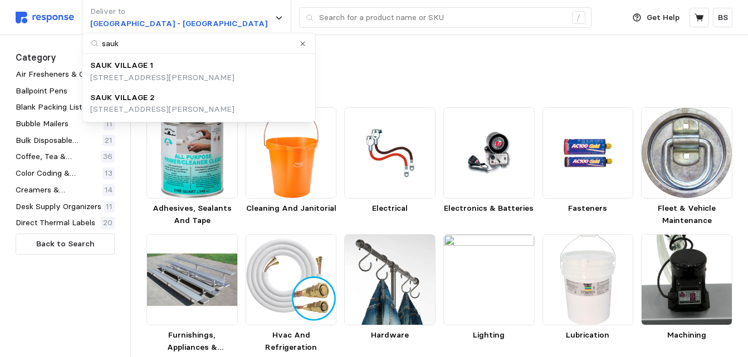
click at [151, 70] on div "SAUK VILLAGE 1" at bounding box center [162, 66] width 144 height 12
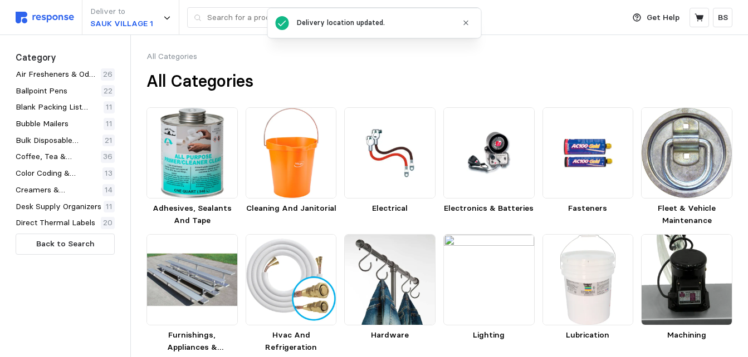
click at [469, 23] on icon "button" at bounding box center [466, 23] width 8 height 8
click at [53, 19] on img at bounding box center [45, 18] width 58 height 12
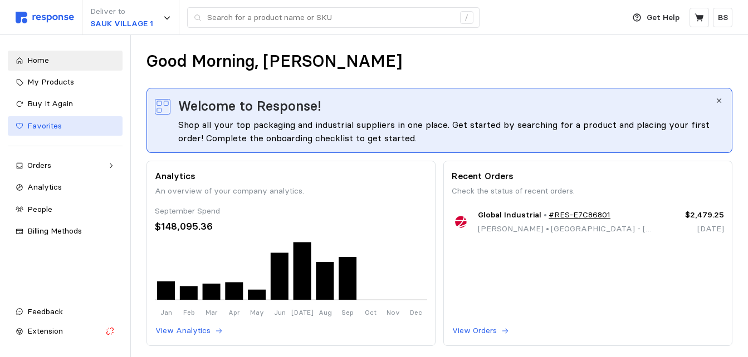
click at [58, 131] on div "Favorites" at bounding box center [70, 126] width 87 height 12
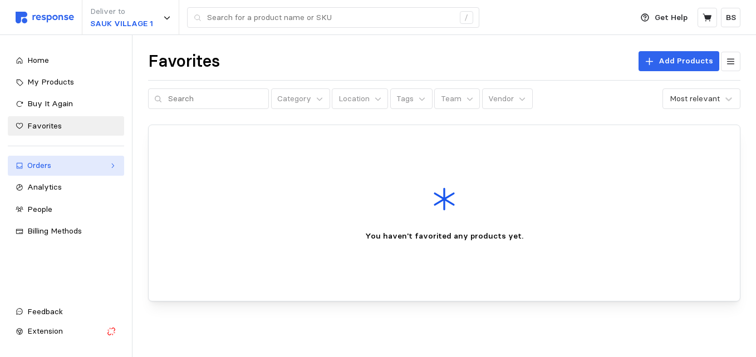
click at [62, 165] on div "Orders" at bounding box center [65, 166] width 77 height 12
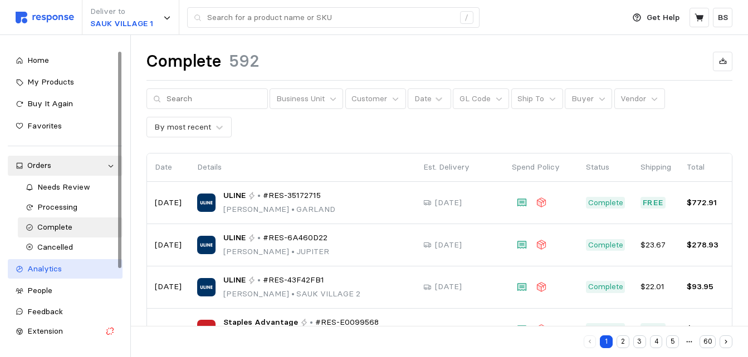
click at [54, 268] on span "Analytics" at bounding box center [44, 269] width 35 height 10
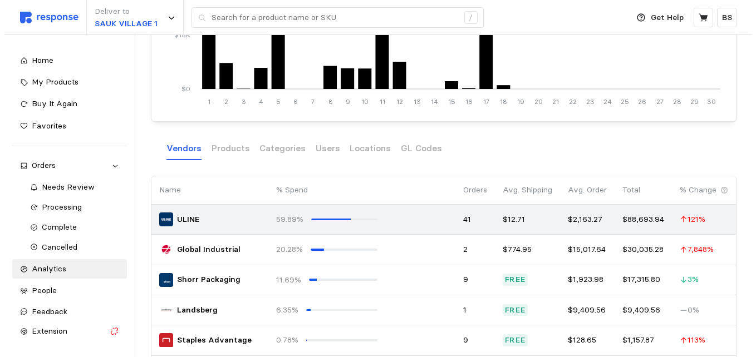
scroll to position [390, 0]
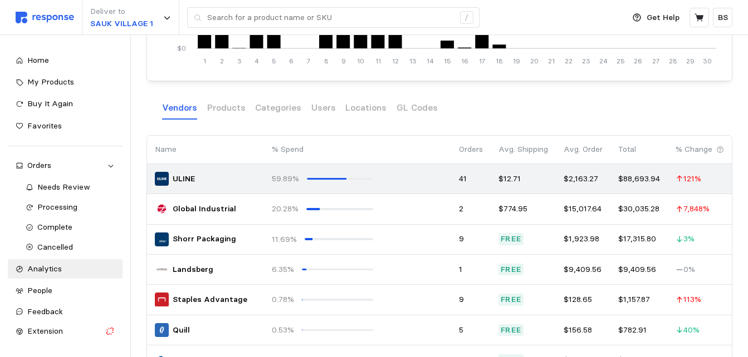
click at [293, 173] on div "59.89%" at bounding box center [285, 179] width 27 height 12
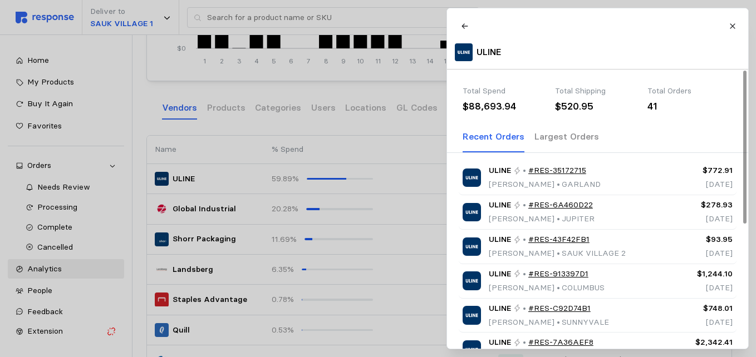
click at [581, 142] on p "Largest Orders" at bounding box center [566, 137] width 65 height 14
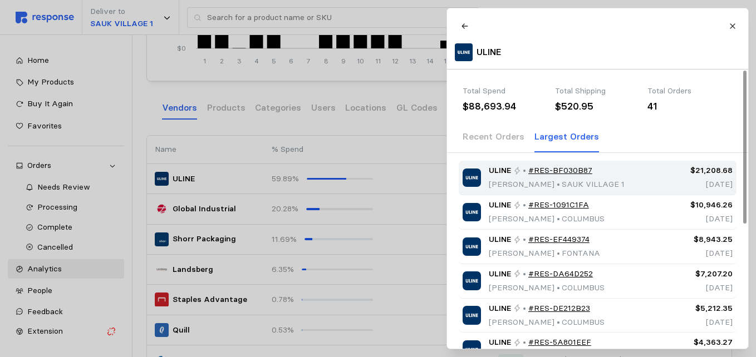
click at [557, 175] on link "#RES-BF030B87" at bounding box center [560, 171] width 64 height 12
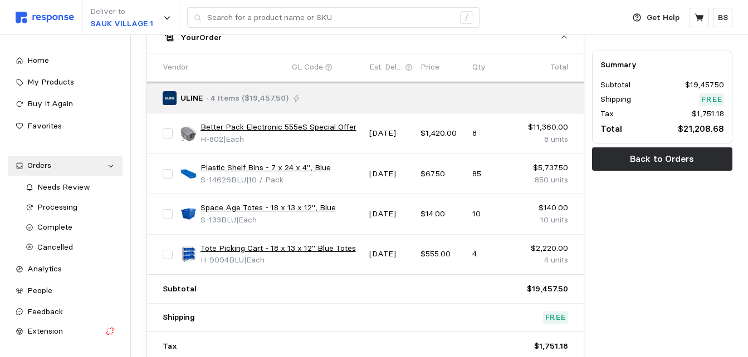
scroll to position [557, 0]
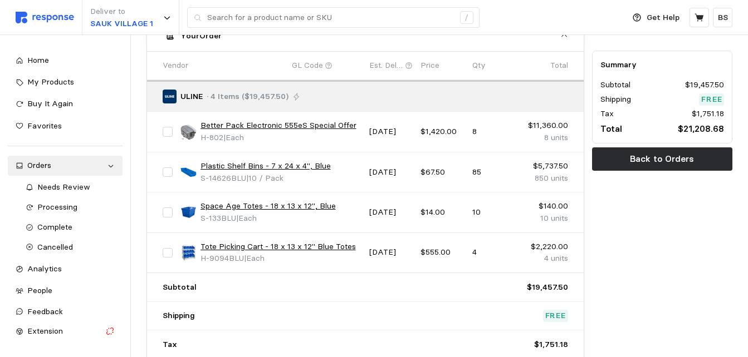
click at [239, 243] on link "Tote Picking Cart - 18 x 13 x 12" Blue Totes" at bounding box center [277, 247] width 155 height 12
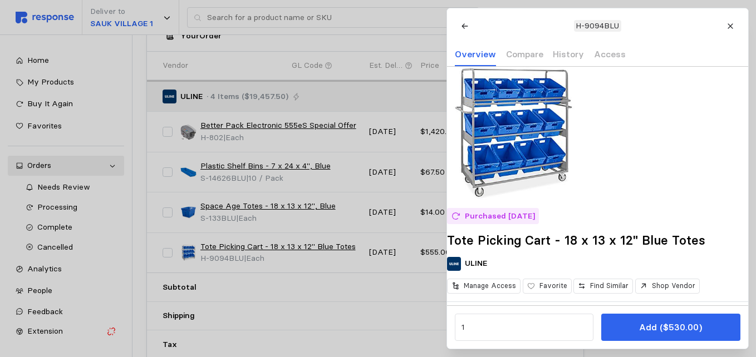
click at [238, 242] on div at bounding box center [378, 178] width 756 height 357
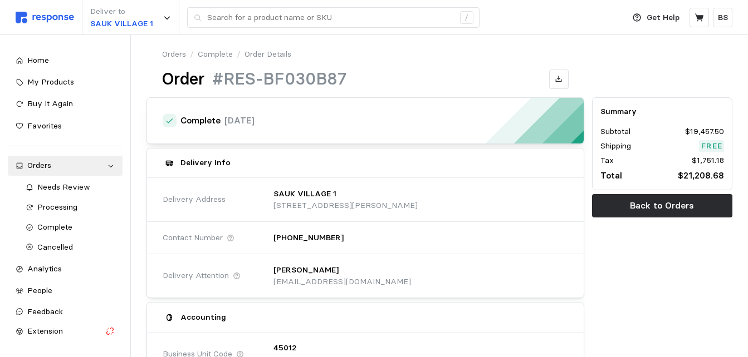
scroll to position [0, 0]
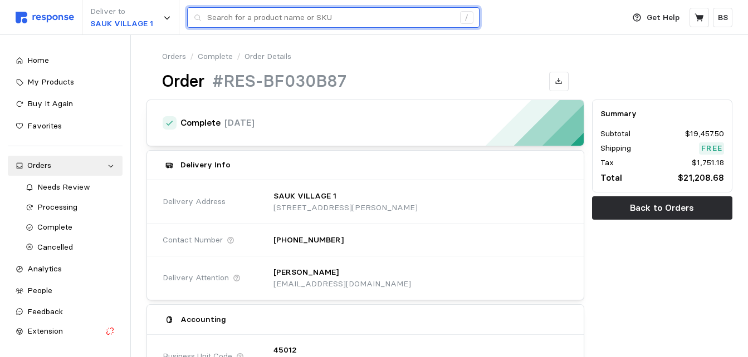
click at [282, 21] on input "text" at bounding box center [330, 18] width 247 height 20
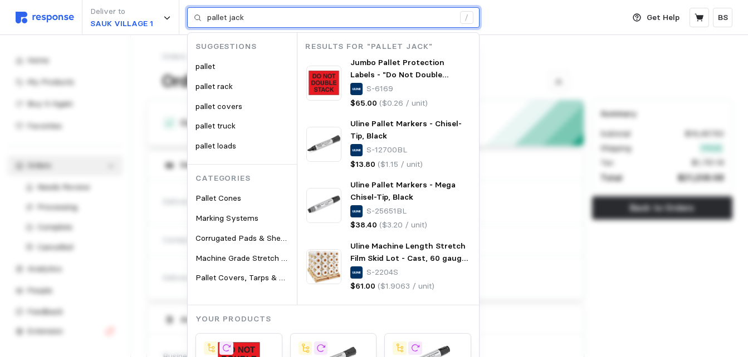
type input "pallet jack"
